Goal: Navigation & Orientation: Understand site structure

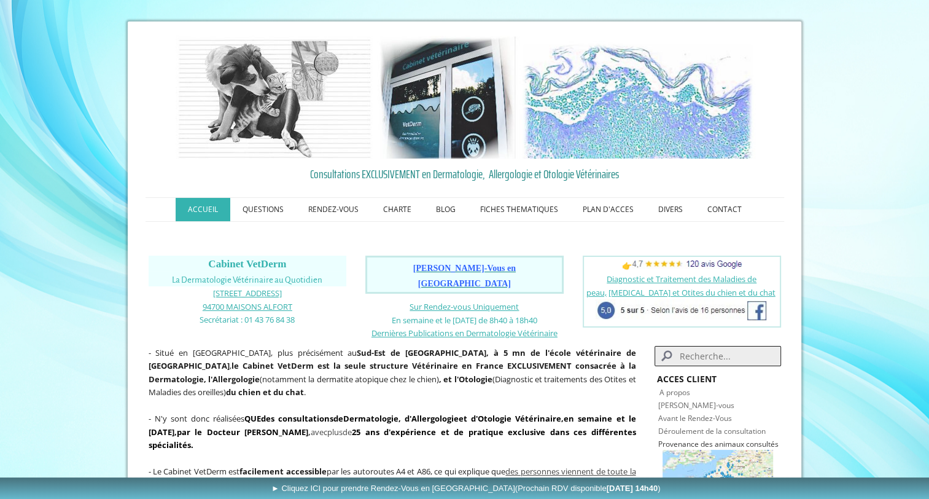
click at [458, 268] on span "[PERSON_NAME]-Vous en [GEOGRAPHIC_DATA]" at bounding box center [464, 275] width 103 height 25
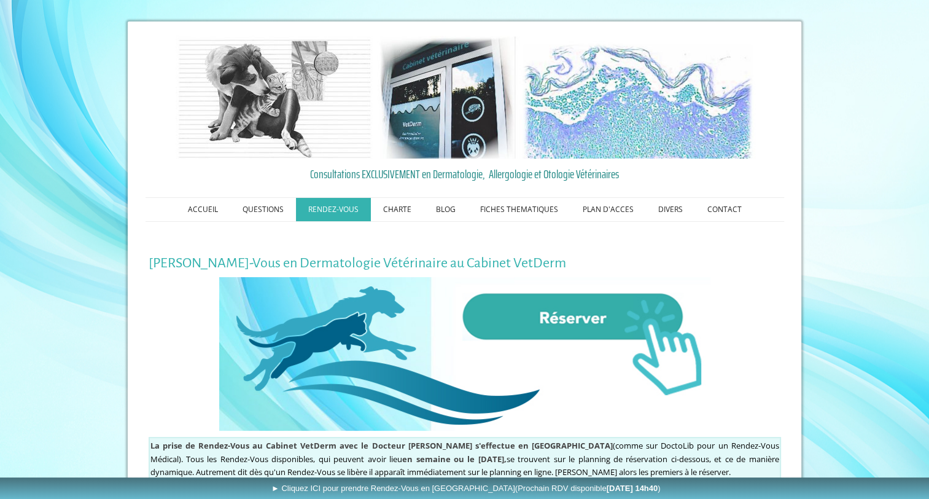
click at [565, 314] on img at bounding box center [464, 354] width 491 height 154
click at [607, 214] on link "PLAN D'ACCES" at bounding box center [609, 209] width 76 height 23
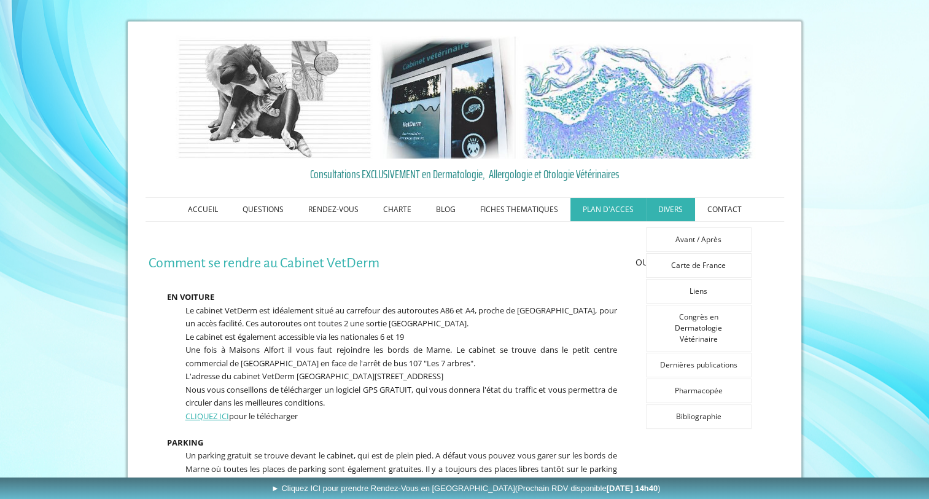
click at [668, 204] on link "DIVERS" at bounding box center [670, 209] width 49 height 23
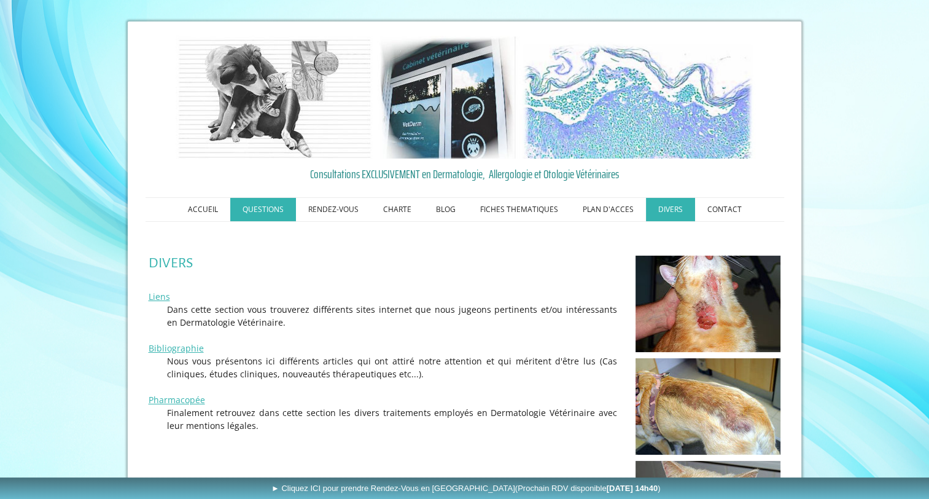
click at [270, 203] on link "QUESTIONS" at bounding box center [263, 209] width 66 height 23
